Goal: Information Seeking & Learning: Learn about a topic

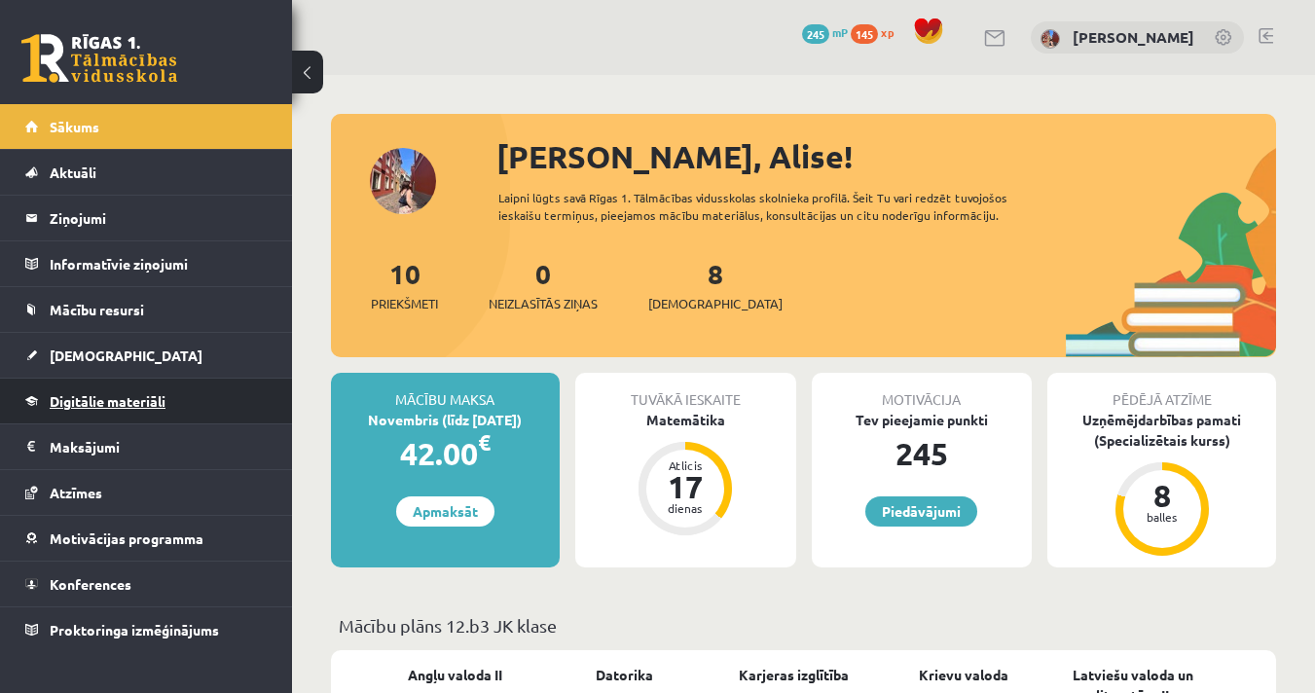
click at [96, 403] on span "Digitālie materiāli" at bounding box center [108, 401] width 116 height 18
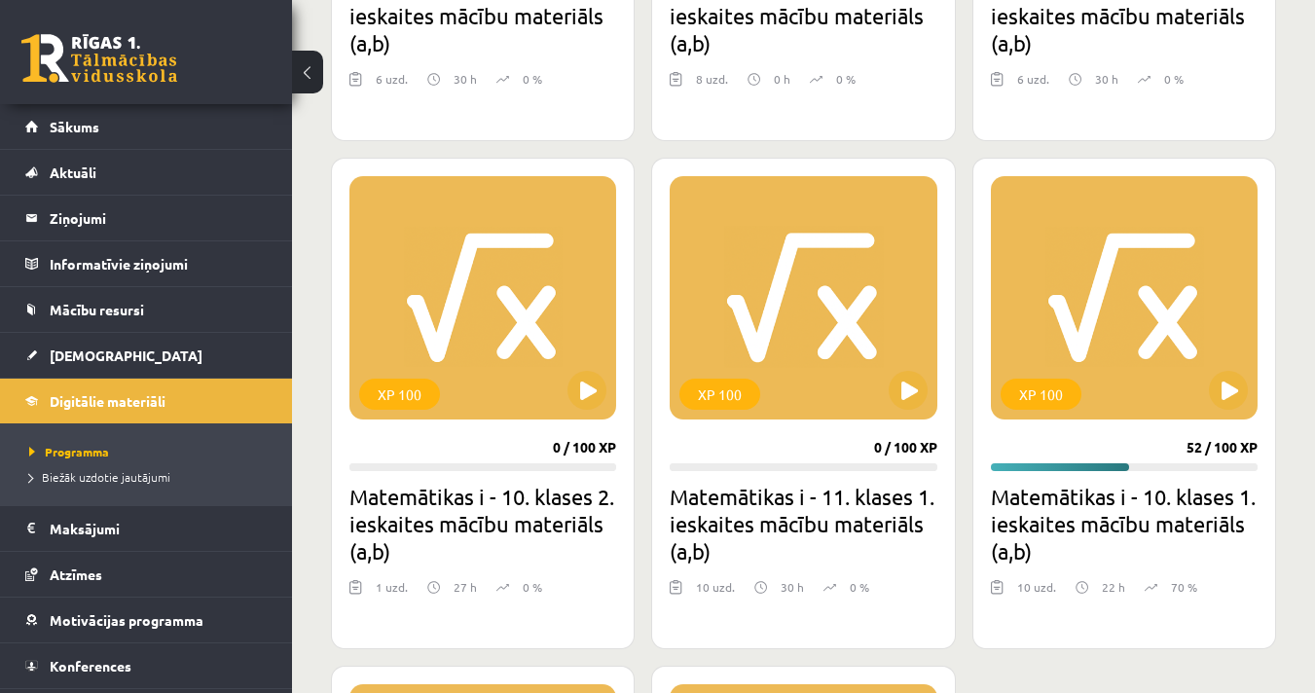
scroll to position [1039, 0]
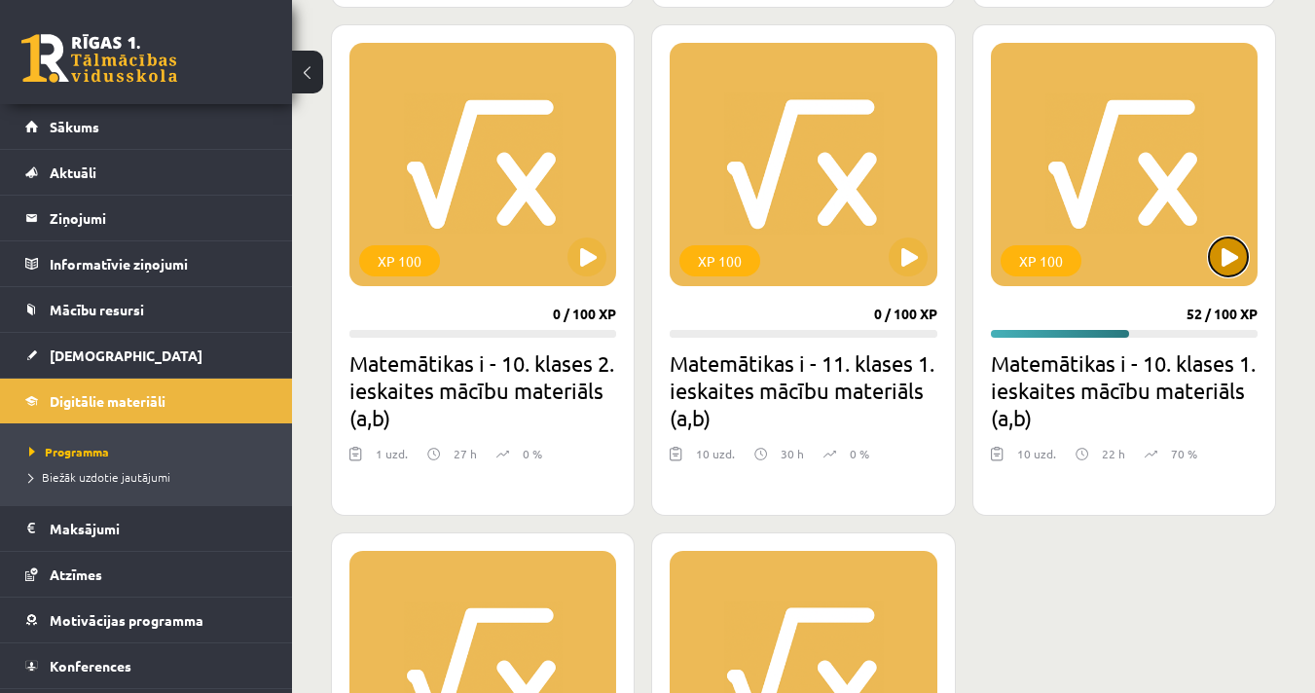
click at [1238, 262] on button at bounding box center [1228, 257] width 39 height 39
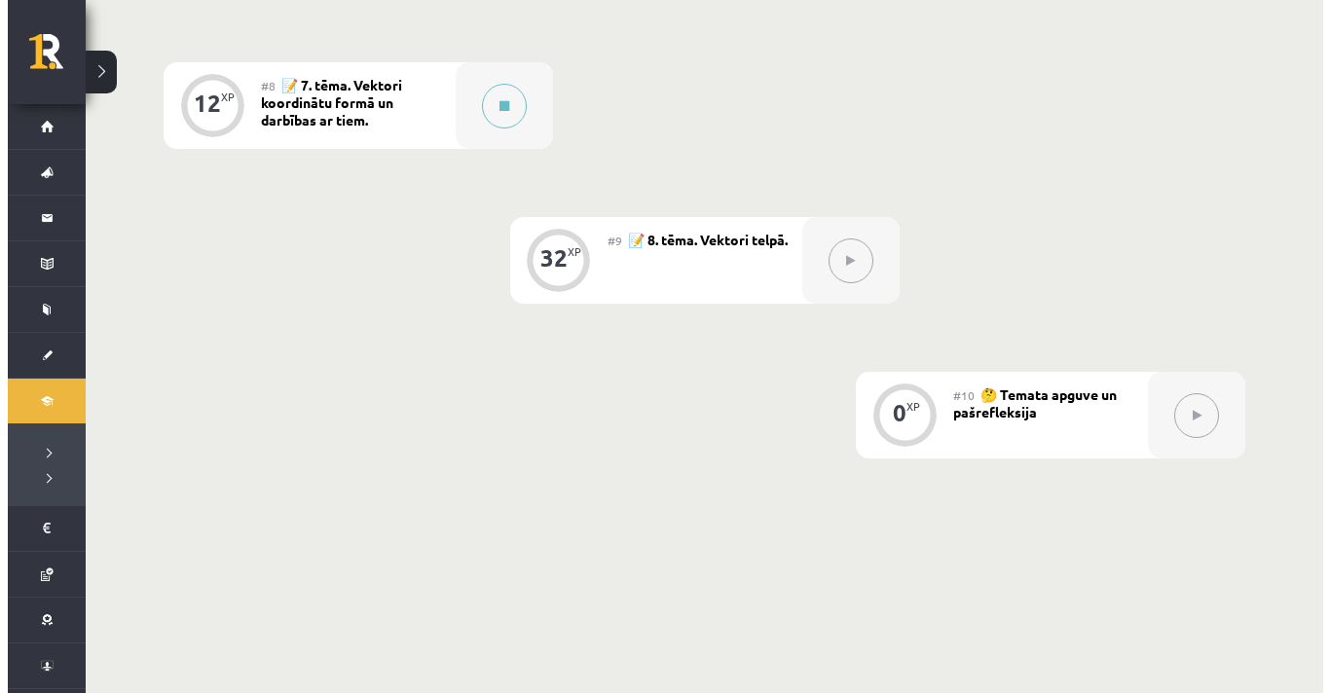
scroll to position [1405, 0]
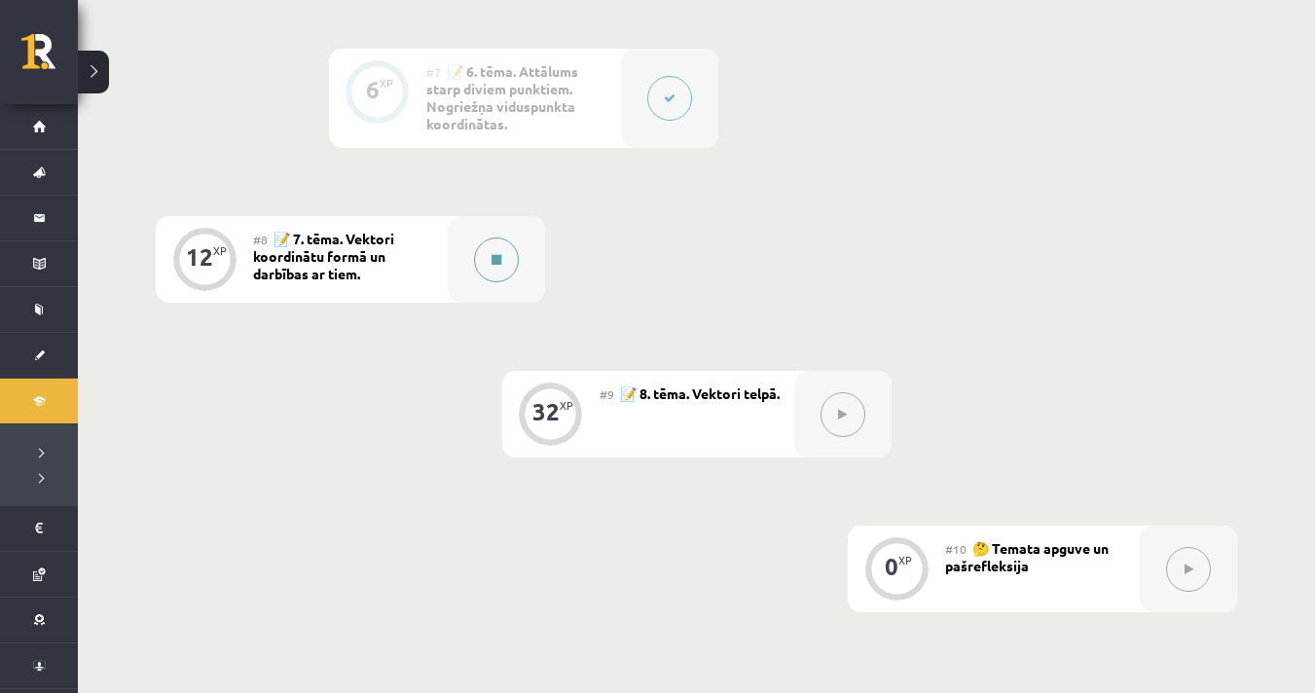
click at [520, 274] on div at bounding box center [496, 259] width 97 height 87
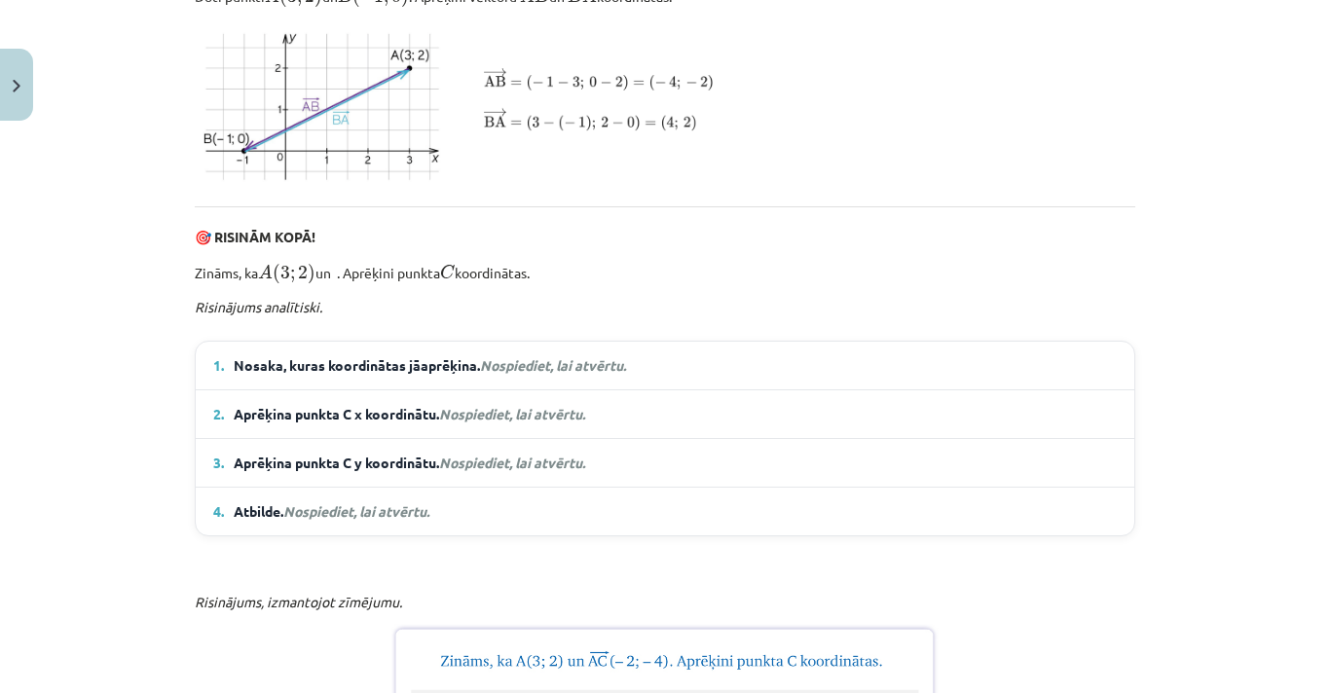
scroll to position [1039, 0]
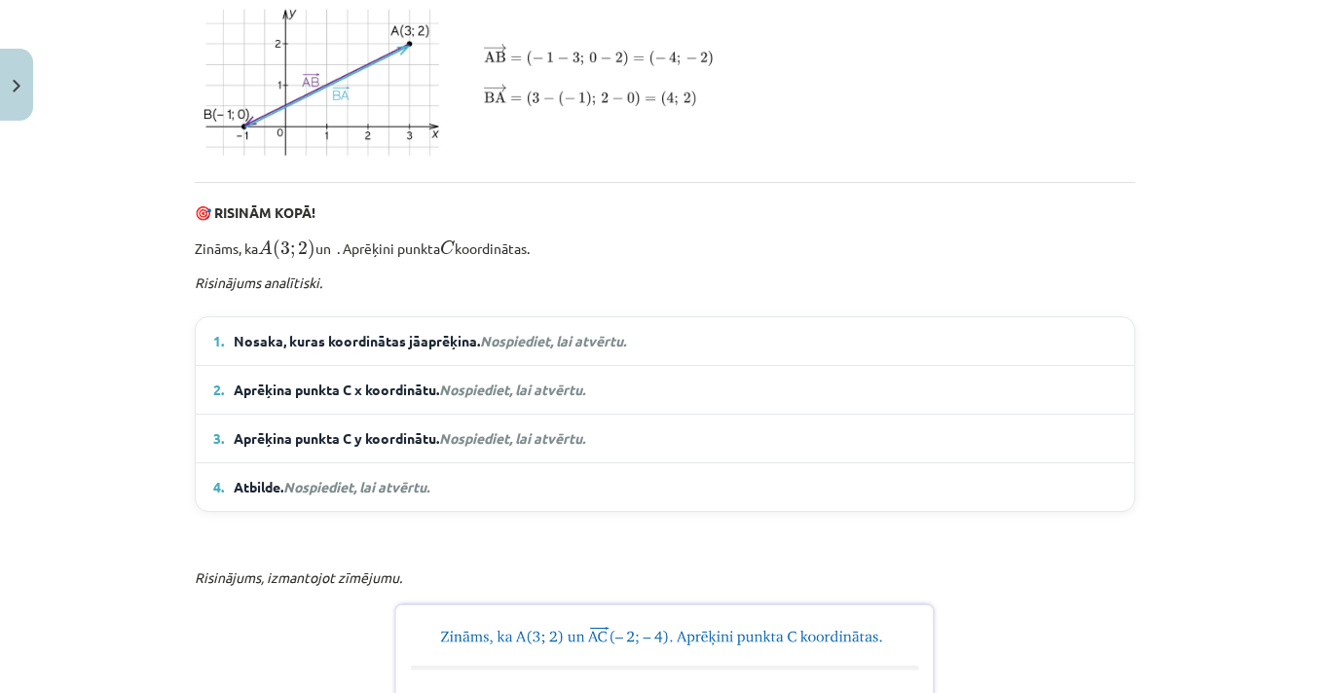
click at [516, 349] on em "Nospiediet, lai atvērtu." at bounding box center [553, 341] width 146 height 18
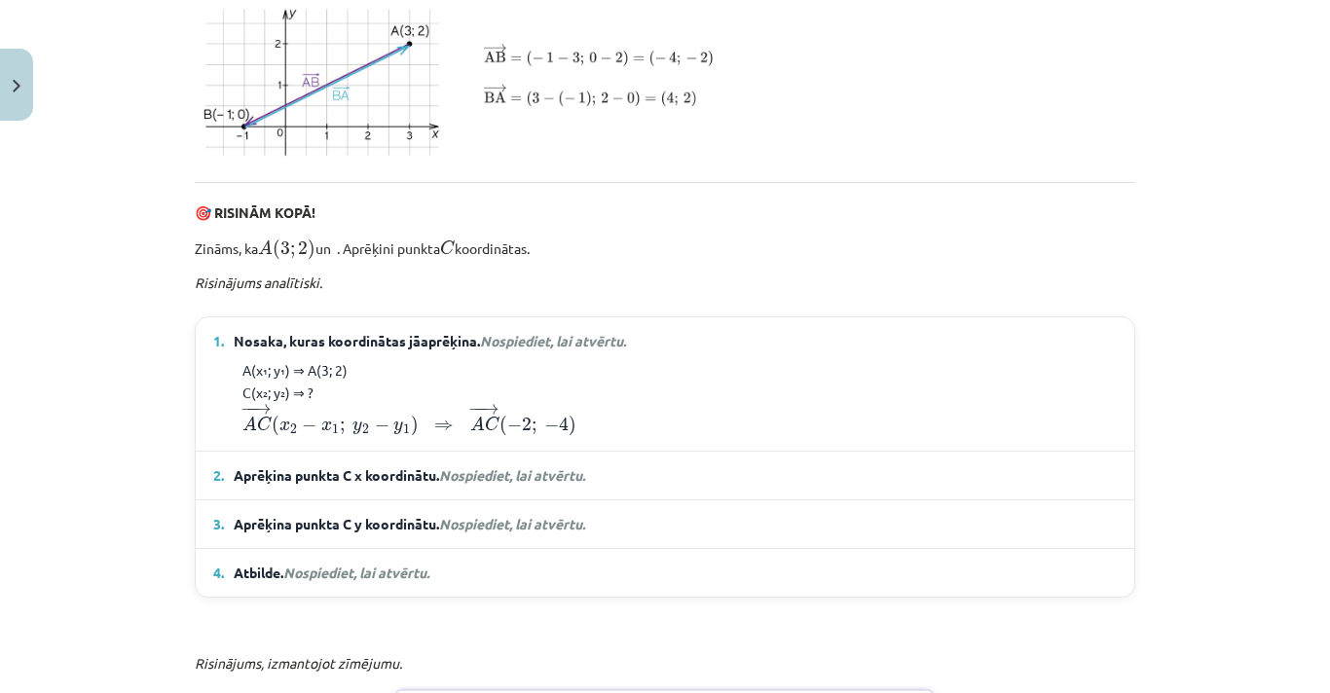
click at [532, 484] on em "Nospiediet, lai atvērtu." at bounding box center [512, 475] width 146 height 18
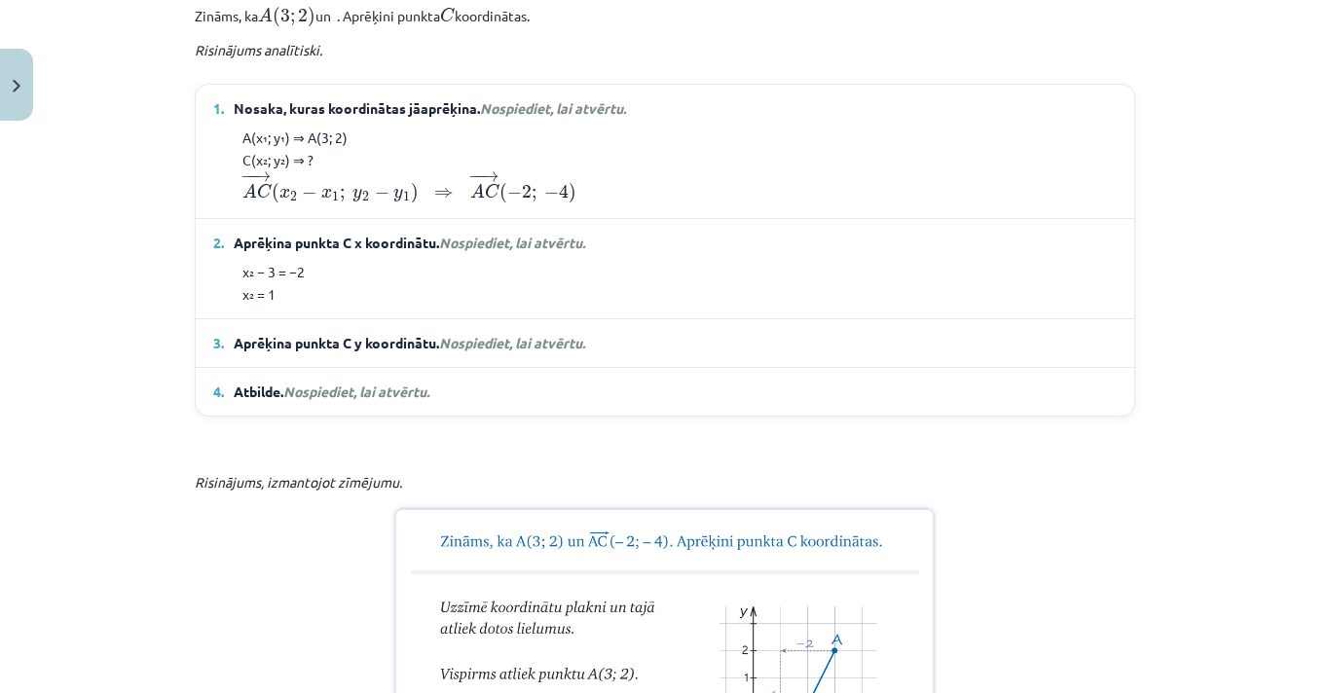
scroll to position [1298, 0]
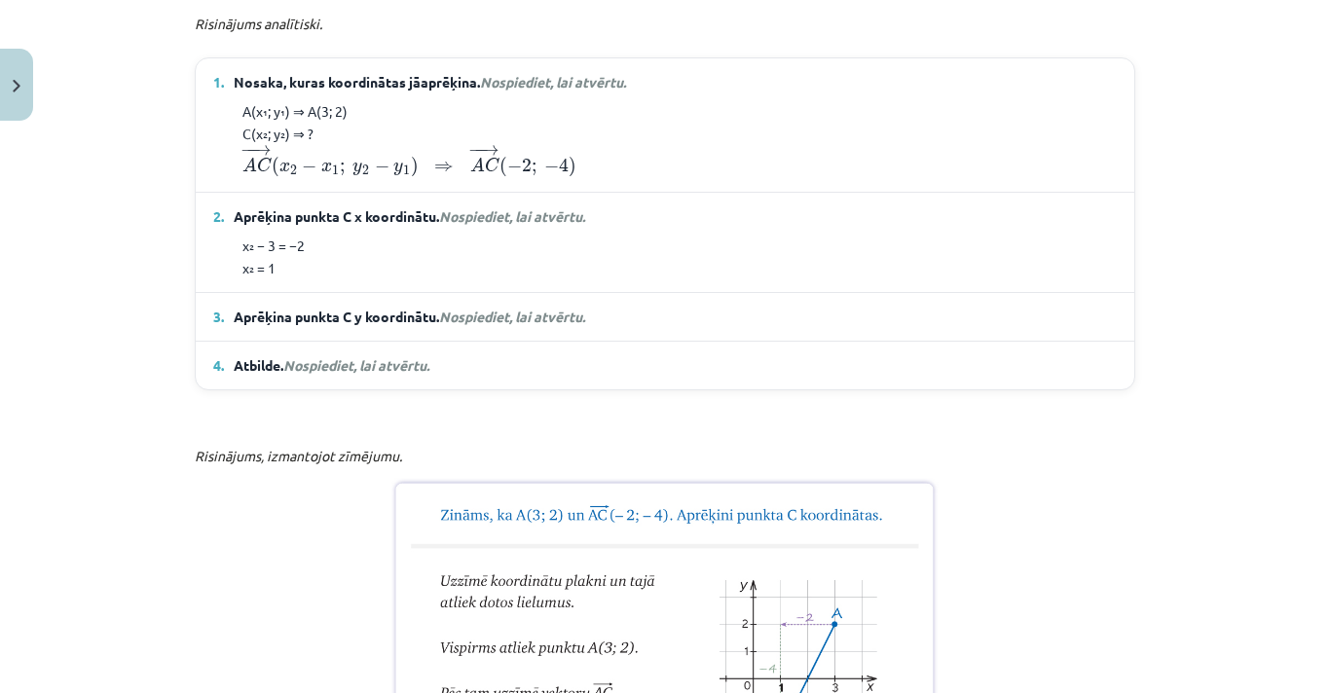
click at [548, 325] on span "Nospiediet, lai atvērtu." at bounding box center [512, 317] width 146 height 18
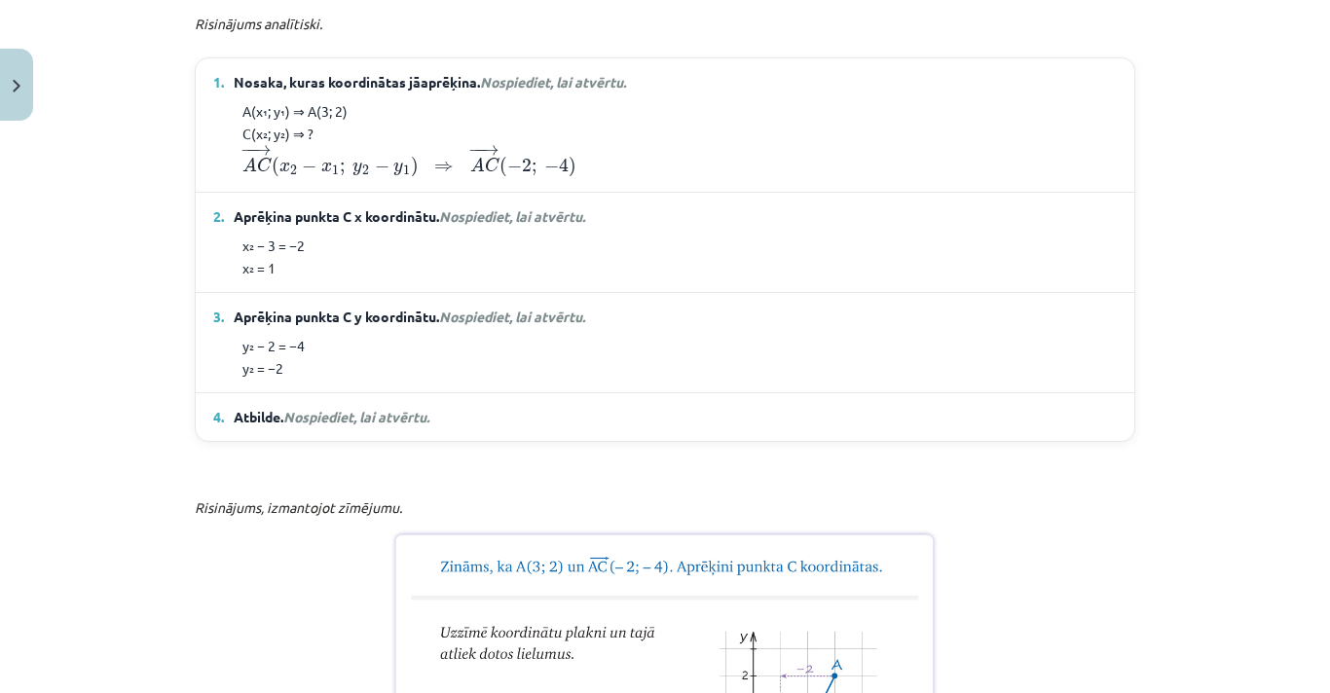
click at [398, 441] on details "4. Atbilde. Nospiediet, lai atvērtu. C(1; −2)" at bounding box center [665, 417] width 938 height 48
click at [428, 425] on span "Nospiediet, lai atvērtu." at bounding box center [356, 417] width 146 height 18
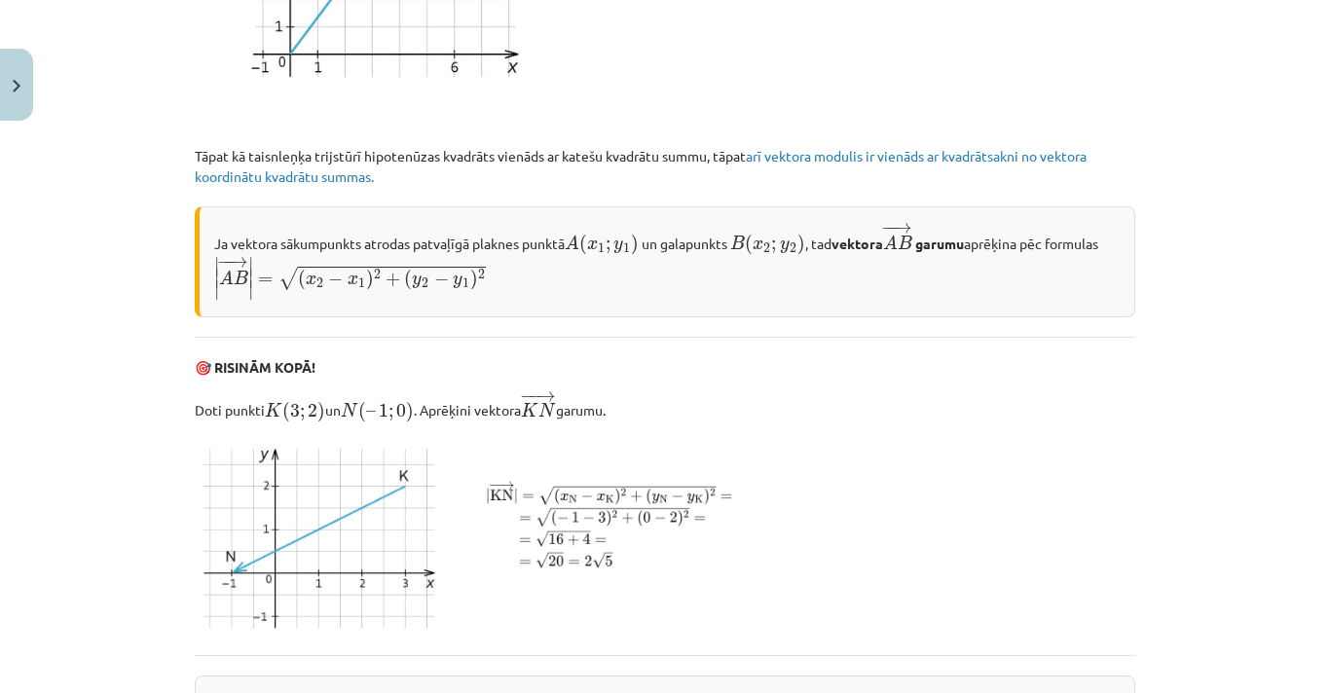
scroll to position [2824, 0]
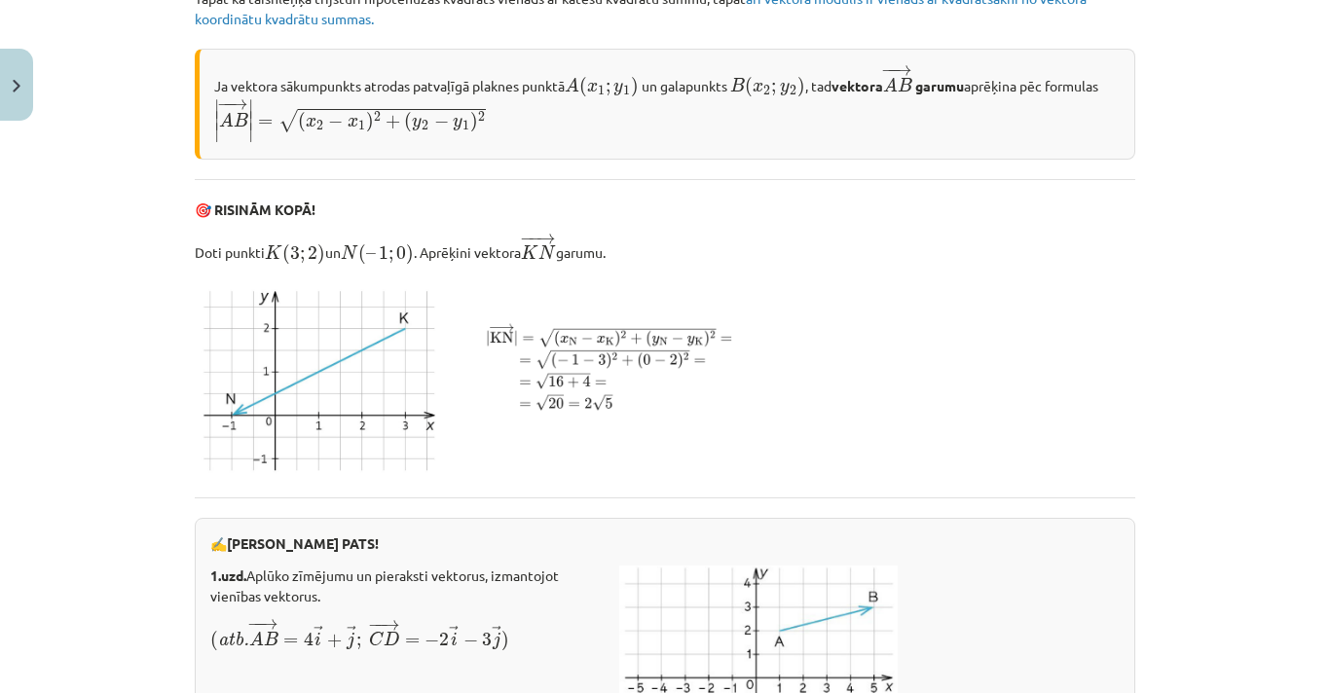
scroll to position [2796, 0]
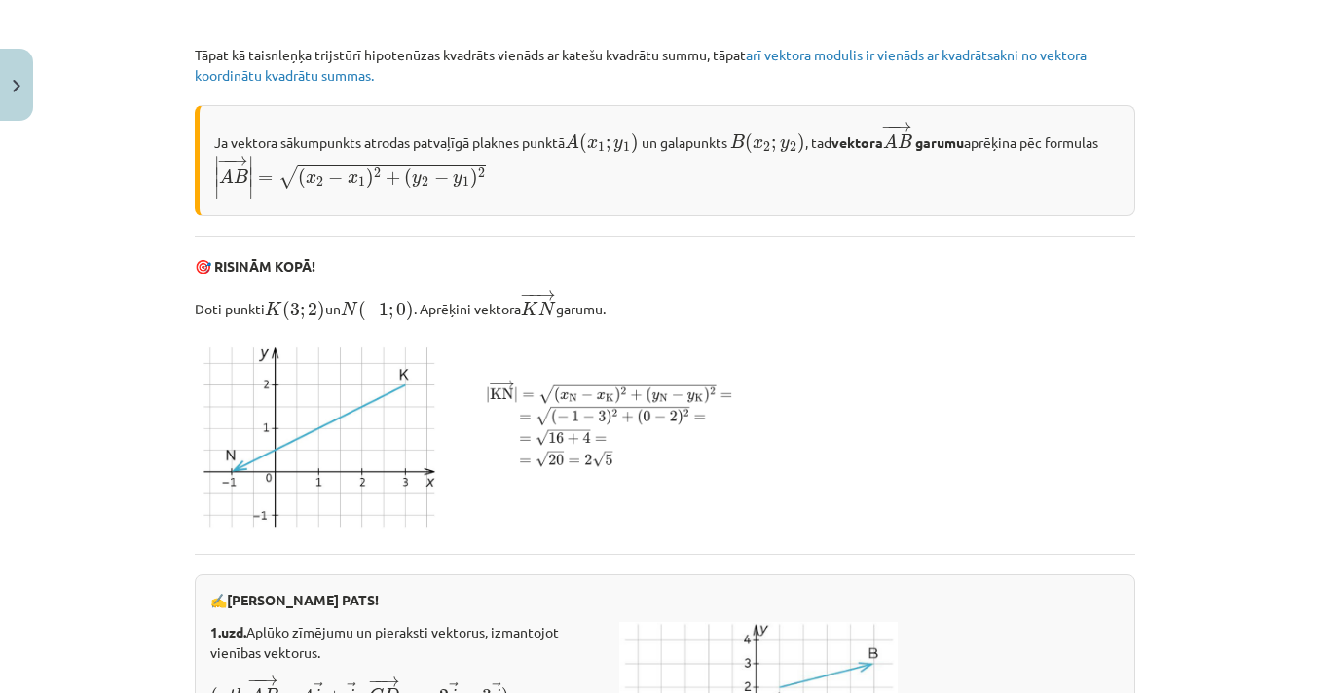
scroll to position [2824, 0]
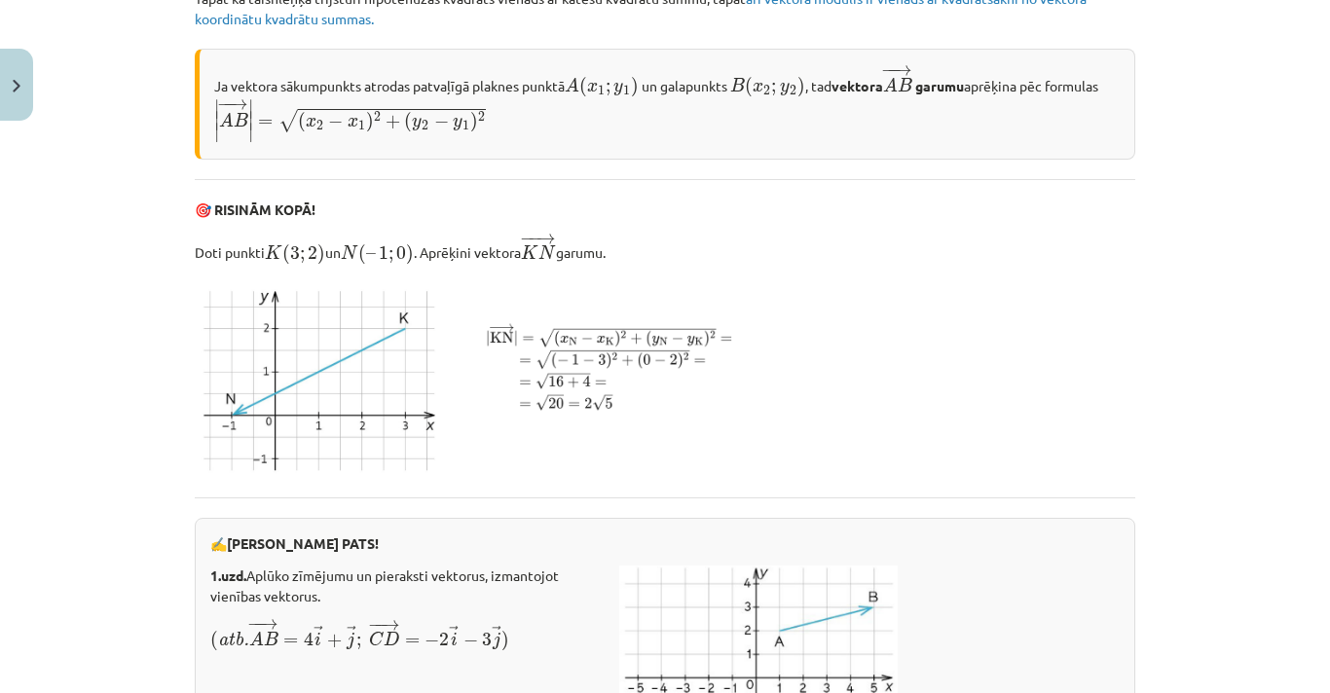
scroll to position [2796, 0]
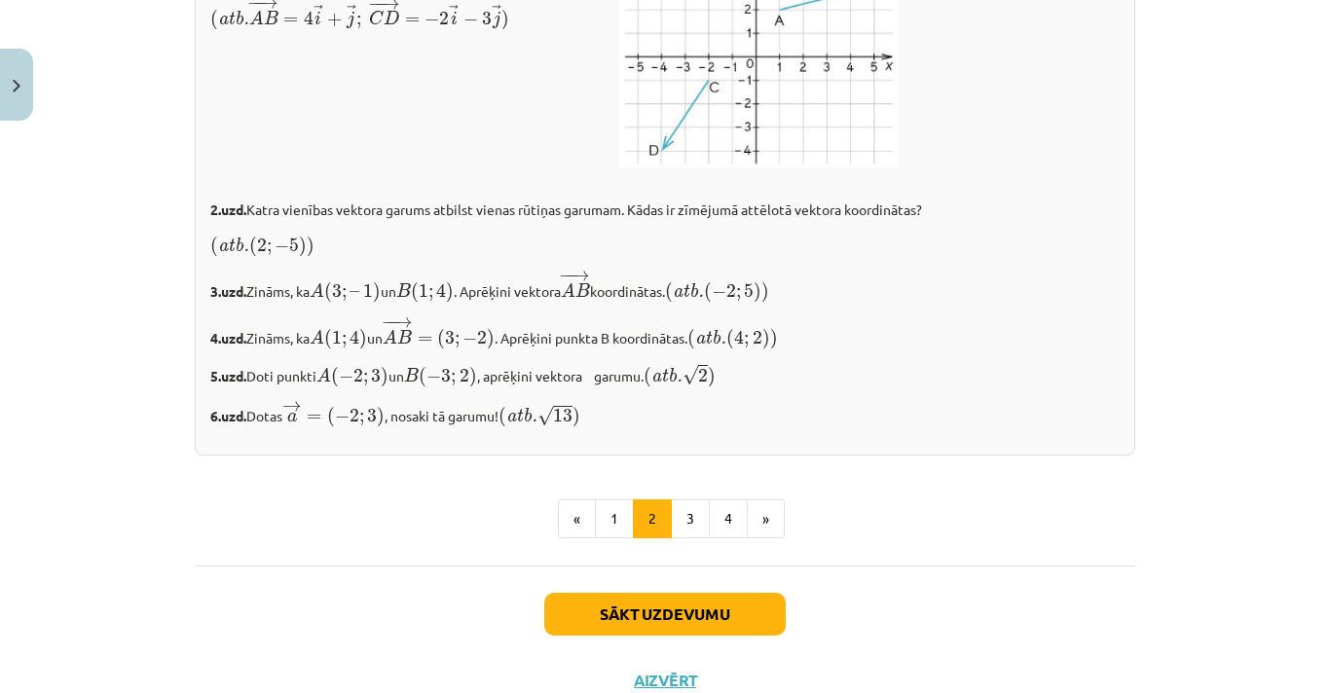
scroll to position [3574, 0]
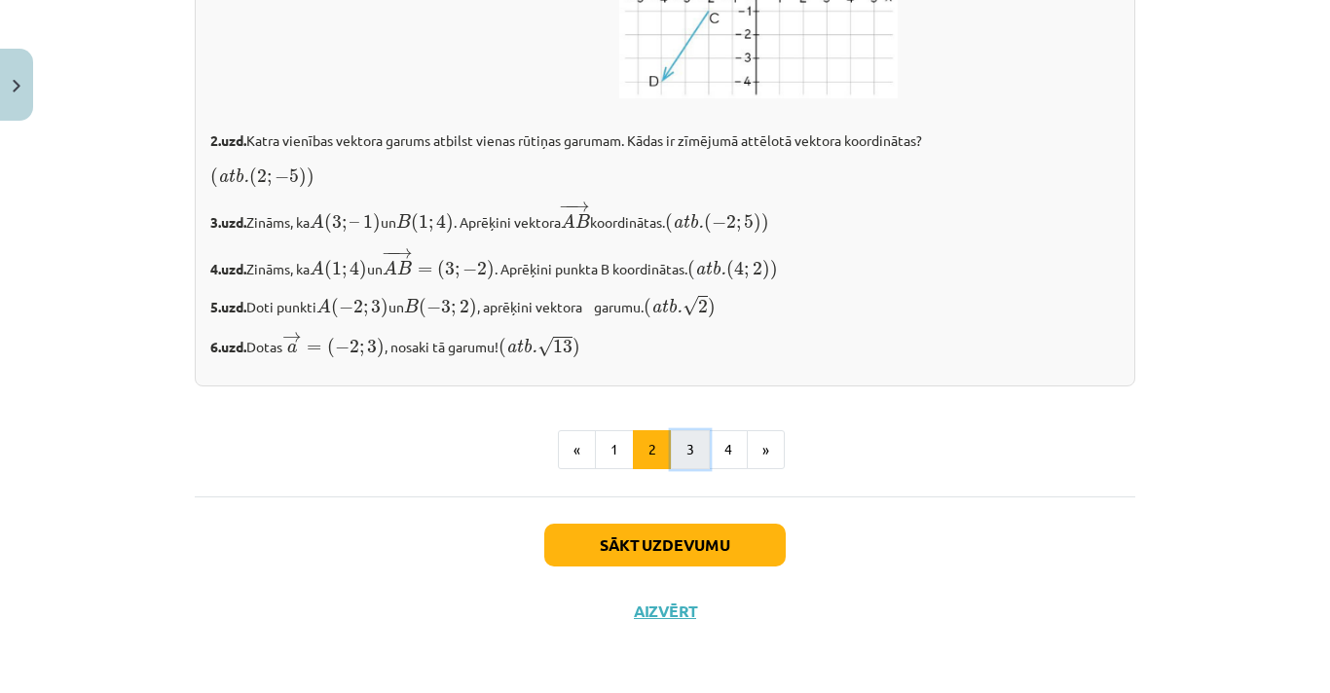
click at [687, 464] on button "3" at bounding box center [690, 449] width 39 height 39
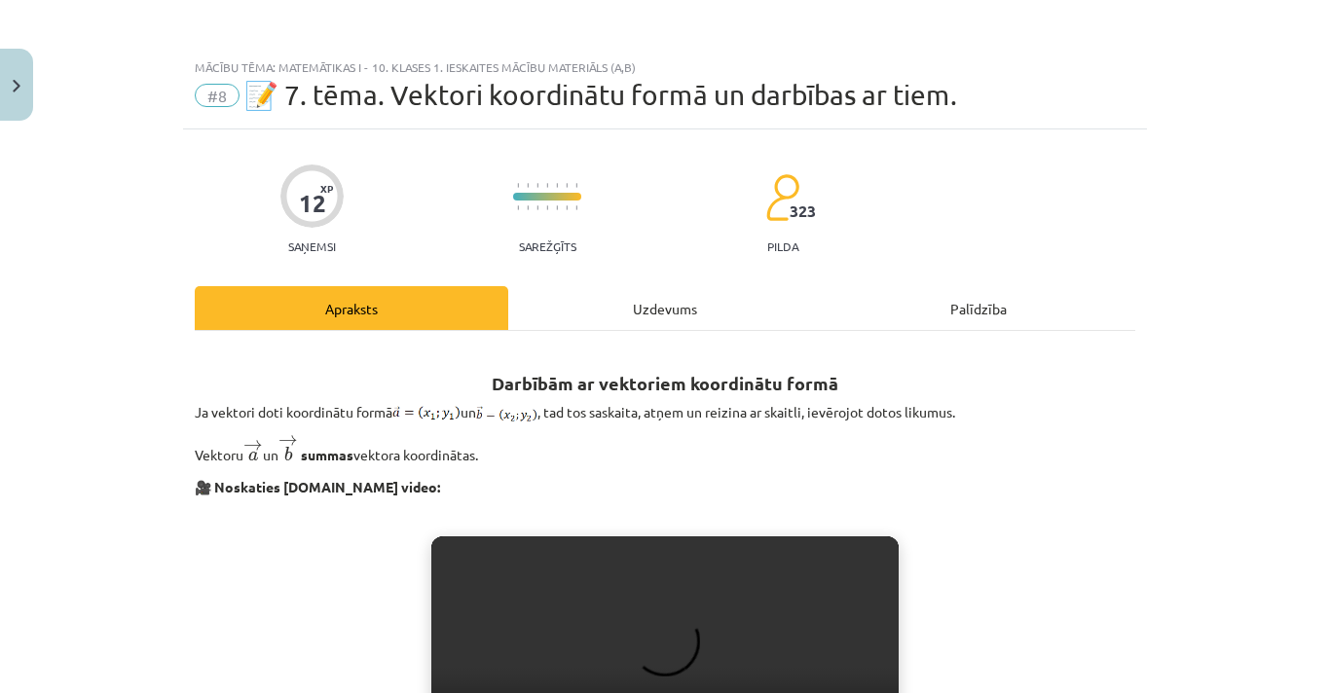
scroll to position [260, 0]
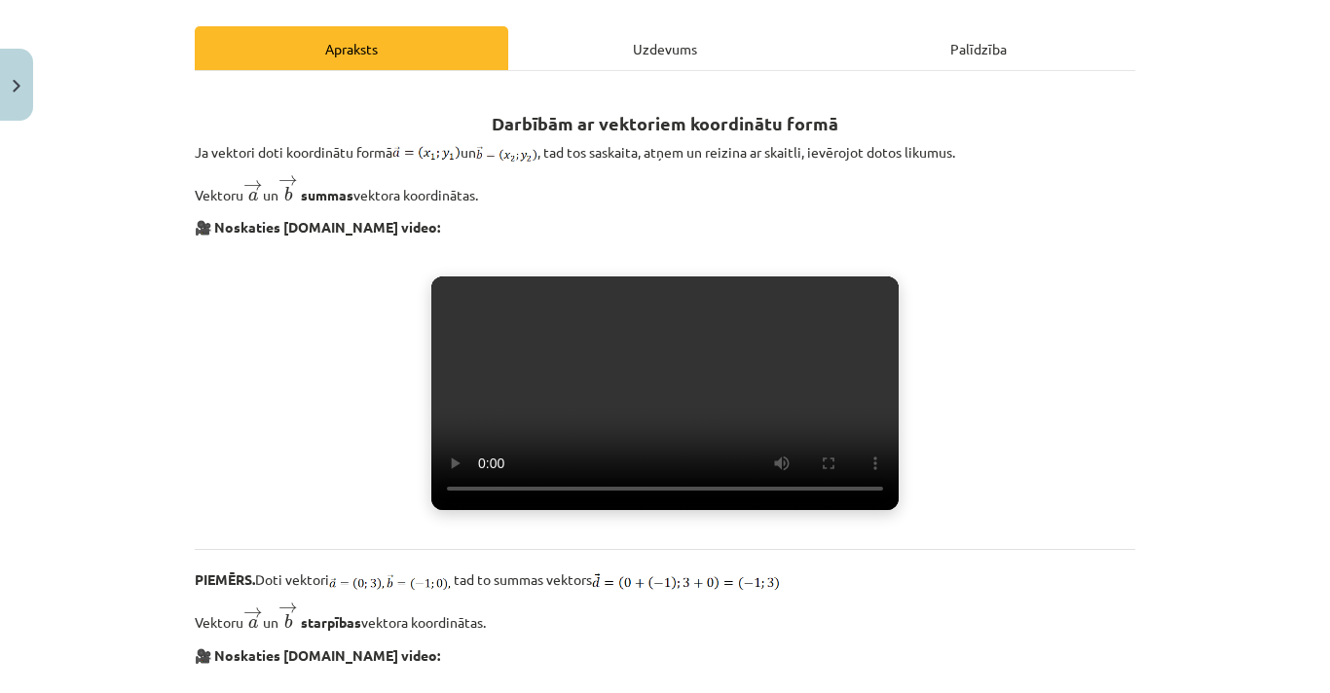
click at [699, 467] on video "Jūsu pārlūkprogramma neatbalsta video atskaņošanu." at bounding box center [664, 393] width 467 height 234
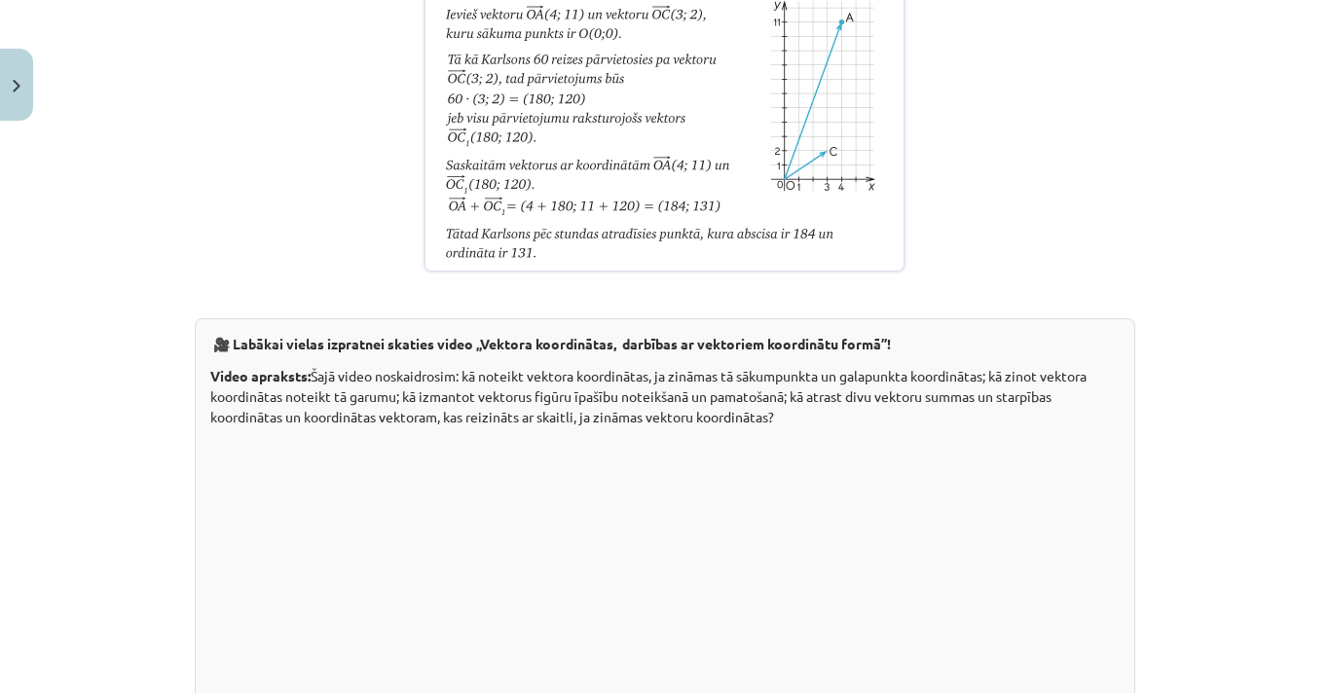
scroll to position [3115, 0]
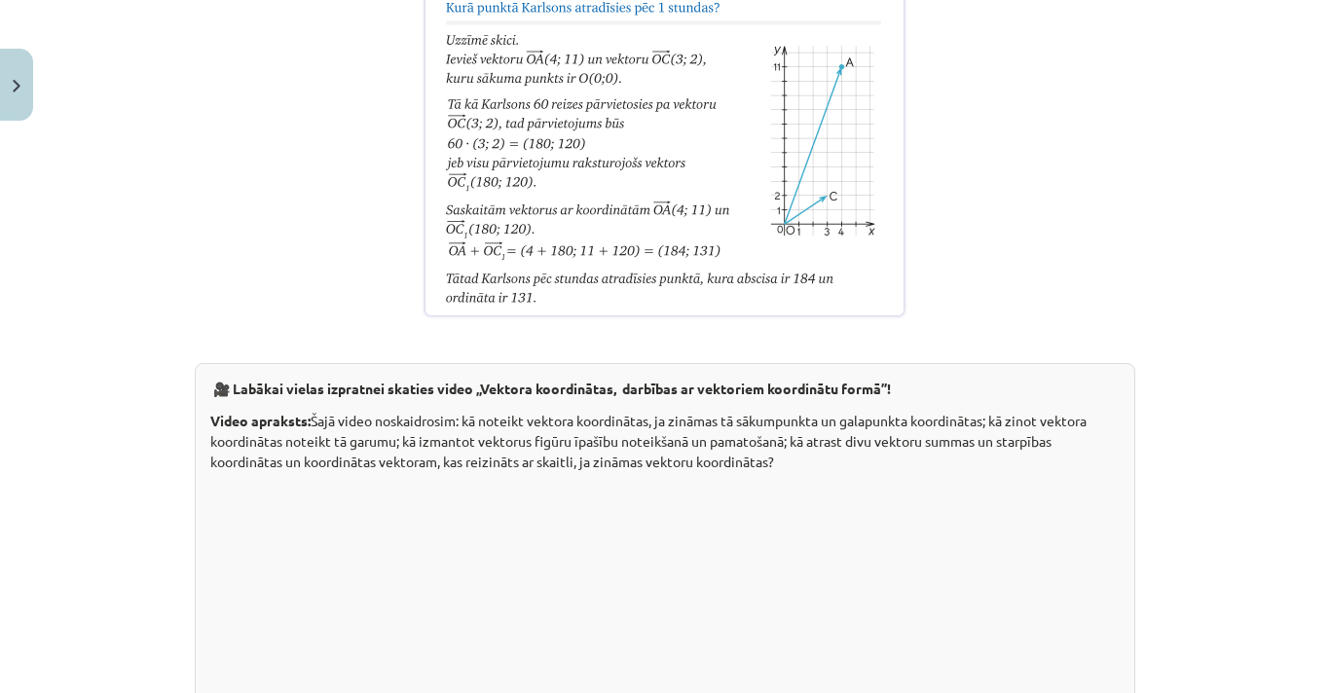
click at [593, 319] on img at bounding box center [664, 136] width 487 height 365
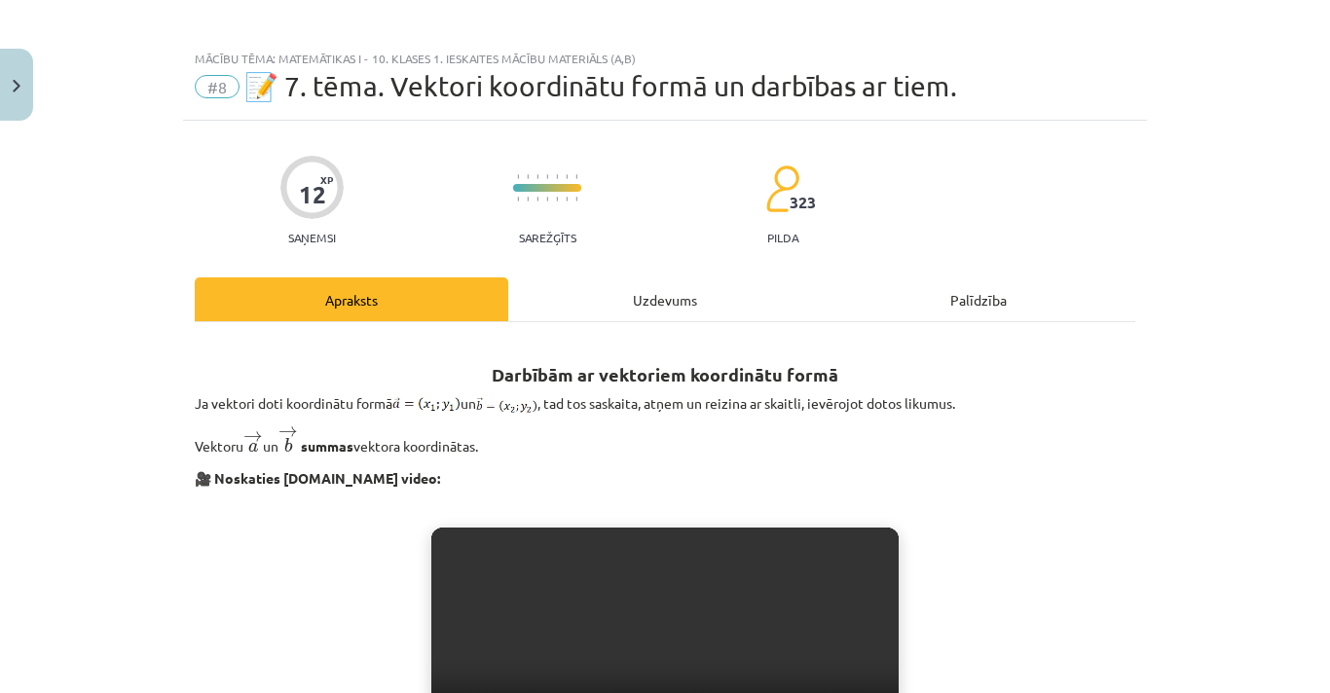
scroll to position [0, 0]
